Goal: Task Accomplishment & Management: Use online tool/utility

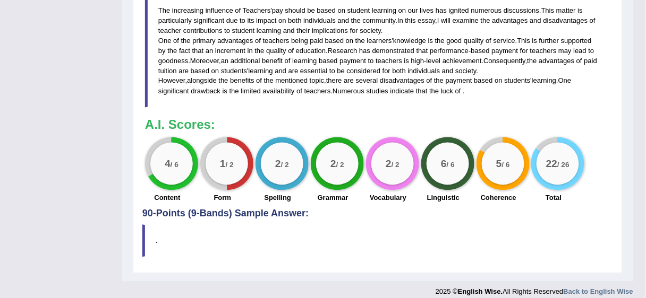
scroll to position [429, 0]
click at [476, 87] on blockquote "The increasing influence of Teachers ' pay should be based on student learning …" at bounding box center [377, 52] width 465 height 114
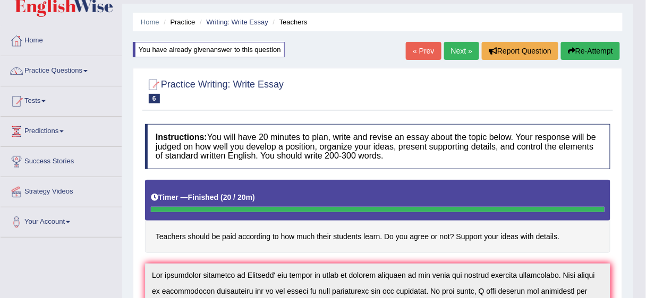
scroll to position [4, 0]
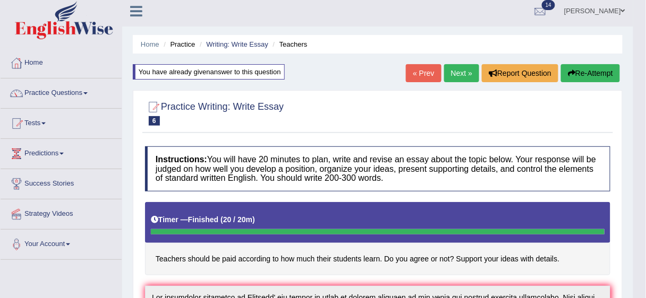
click at [584, 73] on button "Re-Attempt" at bounding box center [590, 73] width 59 height 18
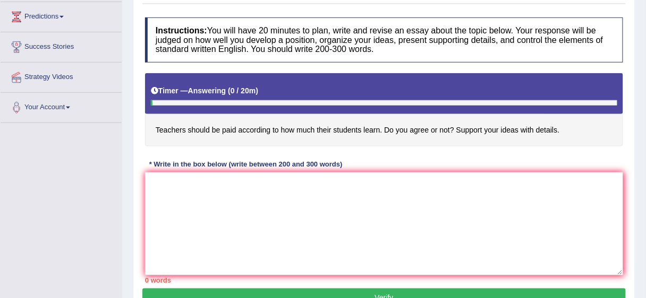
scroll to position [142, 0]
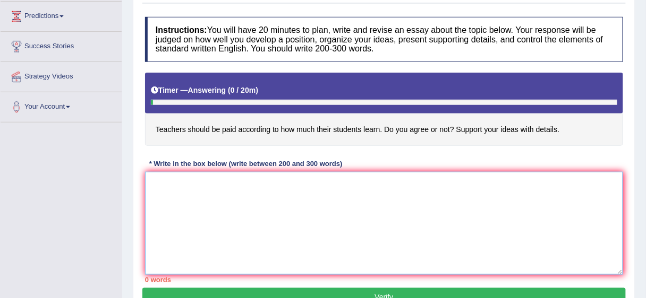
click at [375, 203] on textarea at bounding box center [384, 223] width 478 height 103
paste textarea "The increasing influence of Teachers' pay should be based on student learning o…"
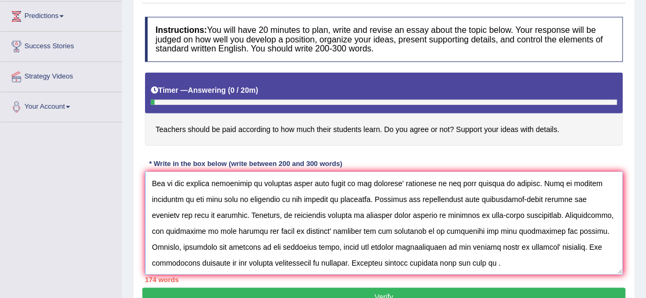
scroll to position [63, 0]
click at [464, 264] on textarea at bounding box center [384, 223] width 478 height 103
click at [475, 265] on textarea at bounding box center [384, 223] width 478 height 103
click at [481, 263] on textarea at bounding box center [384, 223] width 478 height 103
click at [479, 262] on textarea at bounding box center [384, 223] width 478 height 103
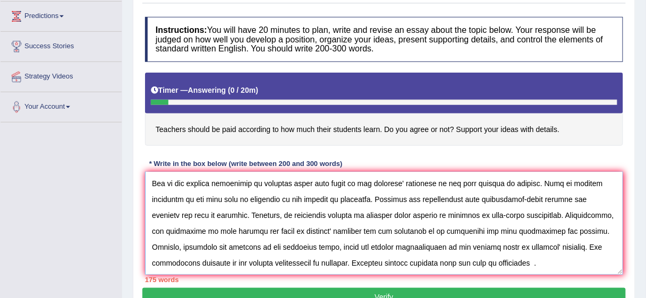
click at [533, 264] on textarea at bounding box center [384, 223] width 478 height 103
click at [477, 261] on textarea at bounding box center [384, 223] width 478 height 103
click at [494, 265] on textarea at bounding box center [384, 223] width 478 height 103
click at [451, 260] on textarea at bounding box center [384, 223] width 478 height 103
drag, startPoint x: 449, startPoint y: 260, endPoint x: 439, endPoint y: 261, distance: 10.1
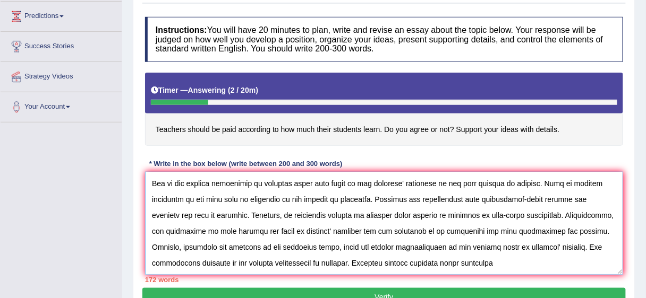
click at [439, 261] on textarea at bounding box center [384, 223] width 478 height 103
click at [453, 265] on textarea at bounding box center [384, 223] width 478 height 103
drag, startPoint x: 485, startPoint y: 263, endPoint x: 430, endPoint y: 262, distance: 54.7
click at [430, 262] on textarea at bounding box center [384, 223] width 478 height 103
click at [467, 222] on textarea at bounding box center [384, 223] width 478 height 103
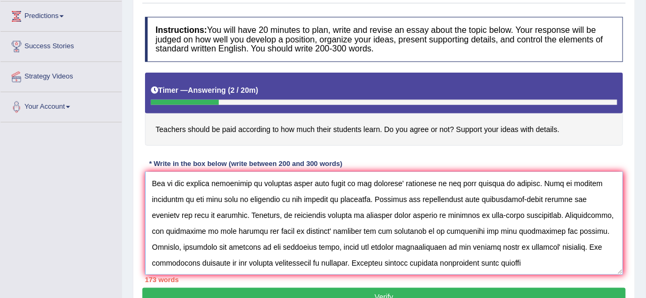
click at [474, 263] on textarea at bounding box center [384, 223] width 478 height 103
click at [528, 265] on textarea at bounding box center [384, 223] width 478 height 103
click at [464, 260] on textarea at bounding box center [384, 223] width 478 height 103
click at [430, 262] on textarea at bounding box center [384, 223] width 478 height 103
click at [544, 264] on textarea at bounding box center [384, 223] width 478 height 103
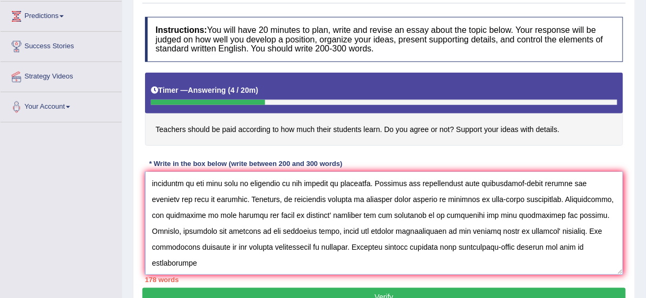
scroll to position [79, 0]
click at [193, 265] on textarea at bounding box center [384, 223] width 478 height 103
click at [233, 260] on textarea at bounding box center [384, 223] width 478 height 103
click at [306, 262] on textarea at bounding box center [384, 223] width 478 height 103
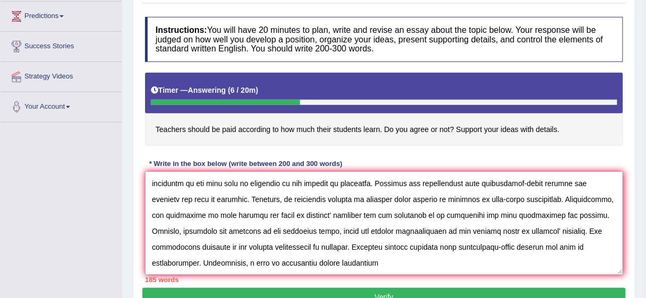
click at [314, 217] on textarea at bounding box center [384, 223] width 478 height 103
click at [323, 263] on textarea at bounding box center [384, 223] width 478 height 103
click at [378, 261] on textarea at bounding box center [384, 223] width 478 height 103
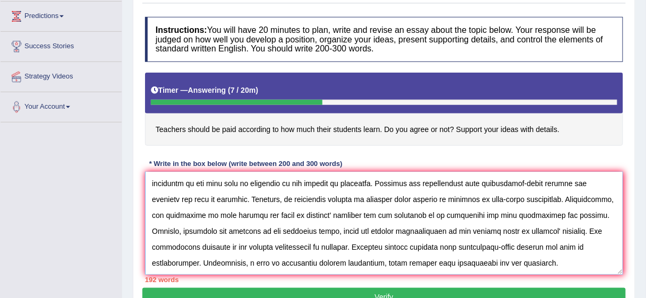
click at [542, 261] on textarea at bounding box center [384, 223] width 478 height 103
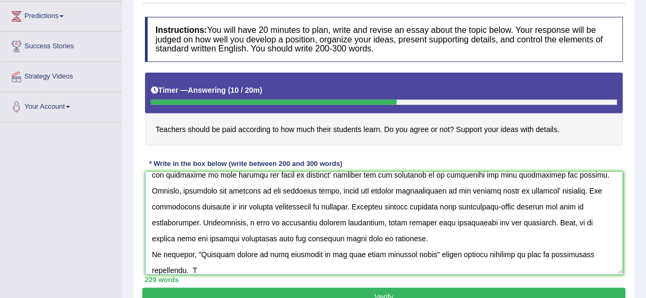
scroll to position [120, 0]
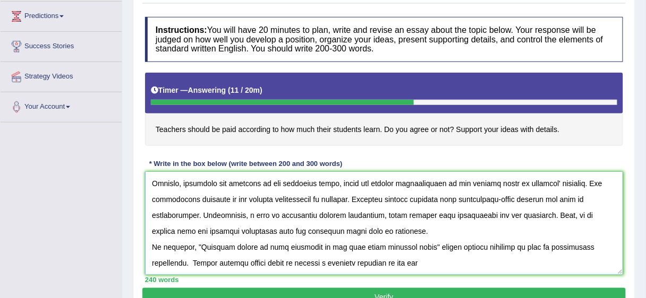
click at [331, 267] on textarea at bounding box center [384, 223] width 478 height 103
click at [337, 270] on textarea at bounding box center [384, 223] width 478 height 103
click at [384, 269] on textarea at bounding box center [384, 223] width 478 height 103
drag, startPoint x: 198, startPoint y: 252, endPoint x: 425, endPoint y: 254, distance: 226.7
click at [425, 254] on textarea at bounding box center [384, 223] width 478 height 103
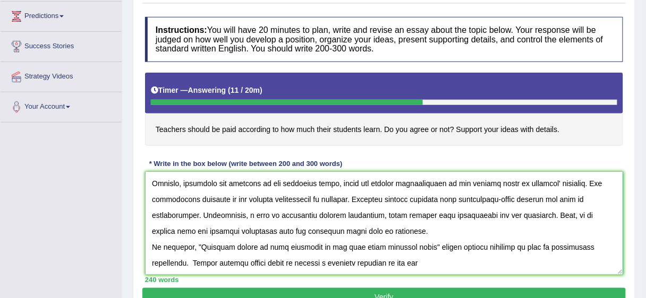
click at [390, 271] on textarea at bounding box center [384, 223] width 478 height 103
click at [490, 267] on textarea at bounding box center [384, 223] width 478 height 103
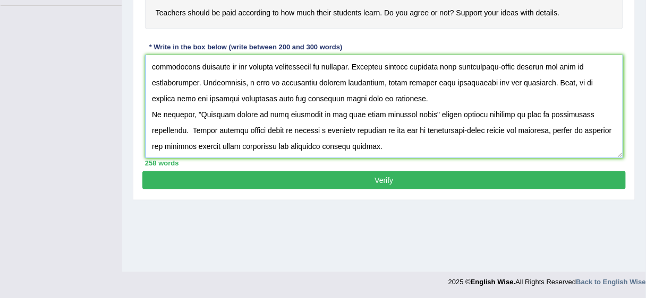
scroll to position [259, 0]
type textarea "The increasing influence of Teachers' pay should be based on student learning o…"
click at [395, 179] on button "Verify" at bounding box center [383, 181] width 483 height 18
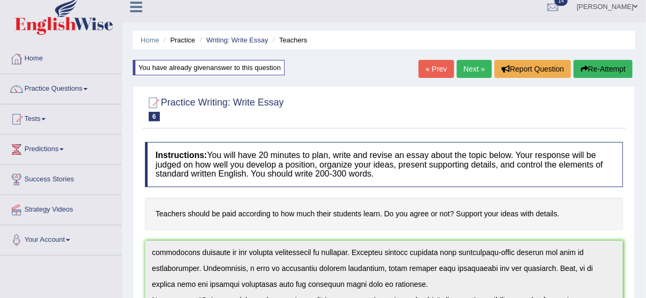
scroll to position [0, 0]
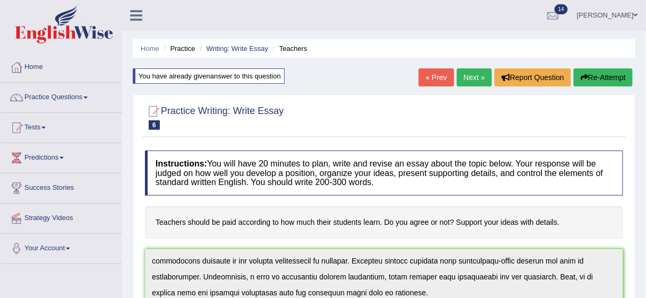
click at [472, 79] on link "Next »" at bounding box center [474, 77] width 35 height 18
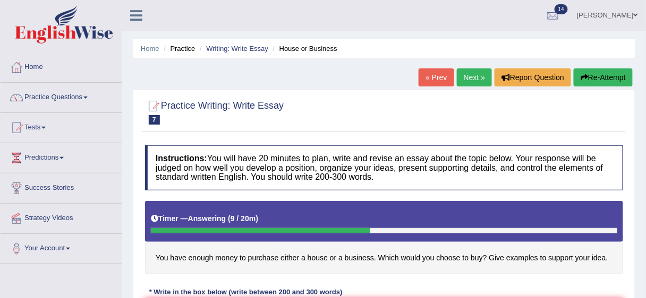
click at [262, 253] on h4 "You have enough money to purchase either a house or a business. Which would you…" at bounding box center [384, 237] width 478 height 73
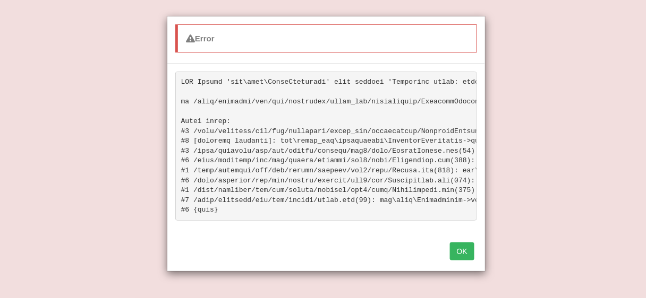
click at [468, 255] on button "OK" at bounding box center [462, 252] width 24 height 18
